Goal: Task Accomplishment & Management: Use online tool/utility

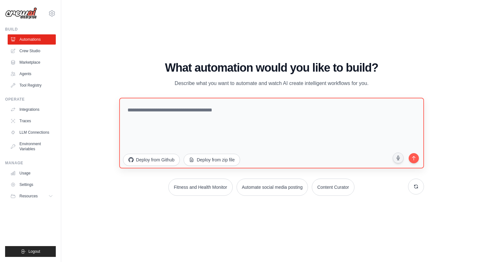
click at [225, 112] on textarea at bounding box center [271, 133] width 305 height 71
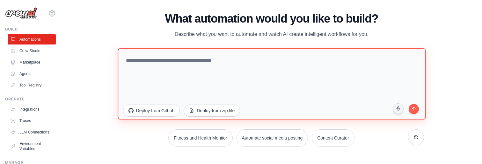
click at [210, 82] on textarea at bounding box center [272, 83] width 308 height 71
paste textarea "**********"
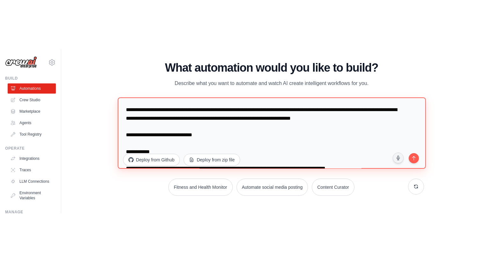
scroll to position [268, 0]
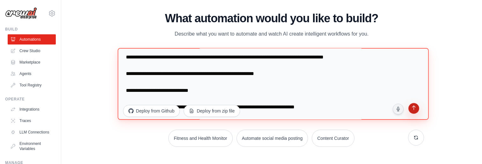
type textarea "**********"
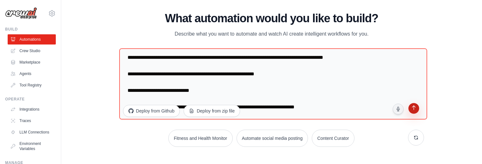
click at [414, 113] on button "submit" at bounding box center [414, 110] width 12 height 12
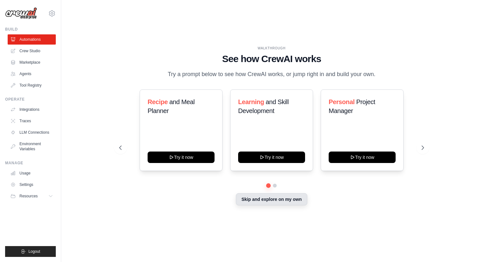
click at [252, 198] on button "Skip and explore on my own" at bounding box center [271, 199] width 71 height 12
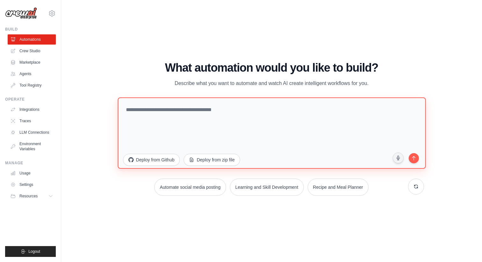
click at [221, 120] on textarea at bounding box center [272, 132] width 308 height 71
paste textarea "**********"
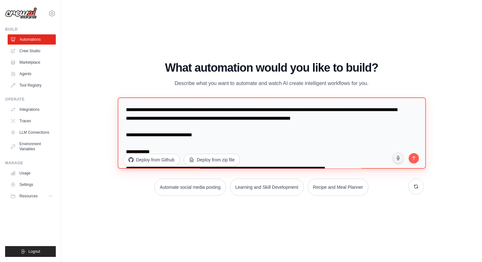
scroll to position [268, 0]
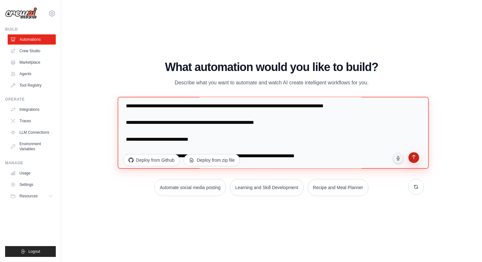
type textarea "**********"
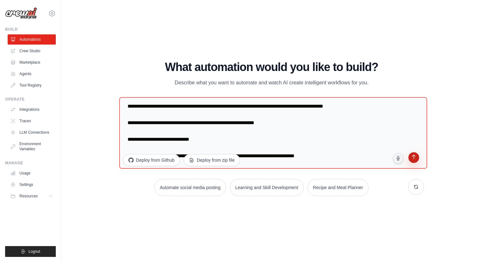
click at [416, 159] on icon "submit" at bounding box center [413, 158] width 7 height 7
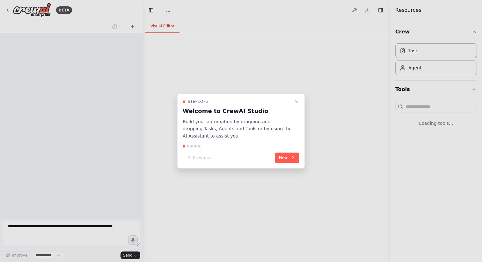
select select "****"
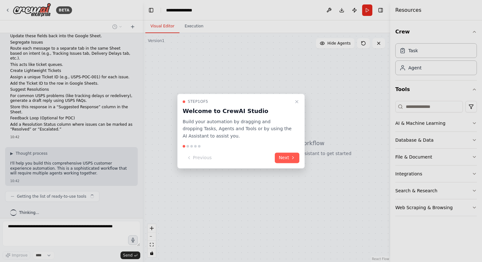
scroll to position [96, 0]
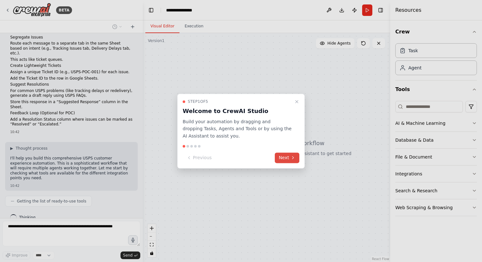
click at [294, 156] on icon at bounding box center [292, 158] width 5 height 5
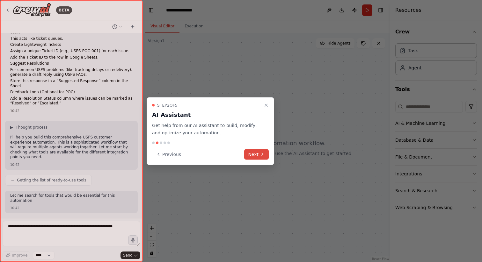
click at [258, 156] on button "Next" at bounding box center [256, 154] width 25 height 11
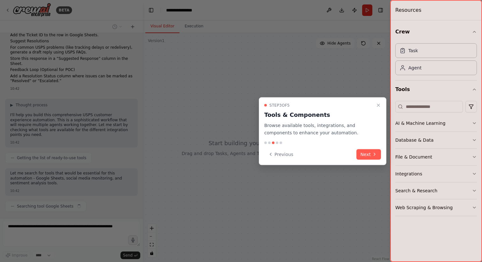
scroll to position [144, 0]
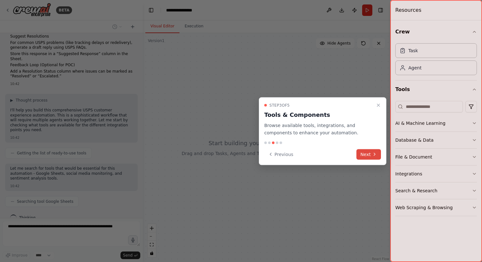
click at [365, 153] on button "Next" at bounding box center [368, 154] width 25 height 11
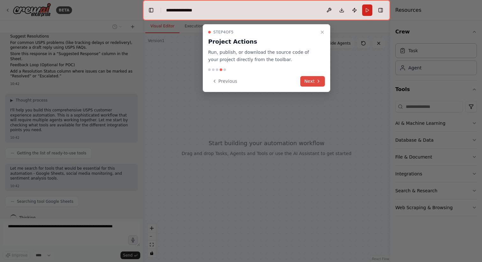
scroll to position [160, 0]
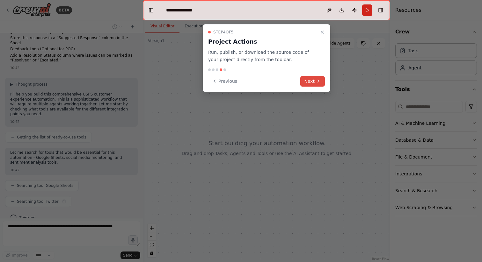
click at [308, 85] on button "Next" at bounding box center [312, 81] width 25 height 11
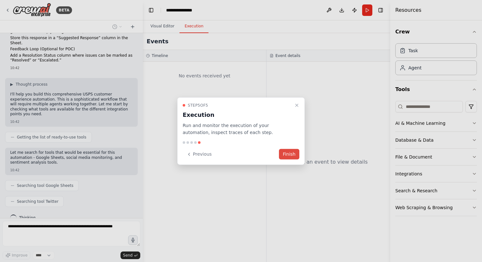
click at [294, 153] on button "Finish" at bounding box center [289, 154] width 20 height 11
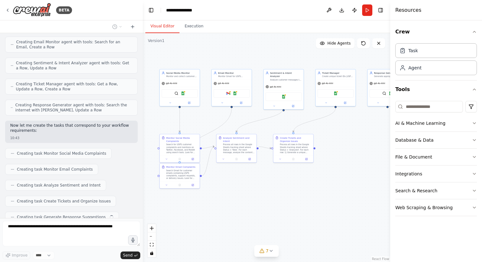
scroll to position [702, 0]
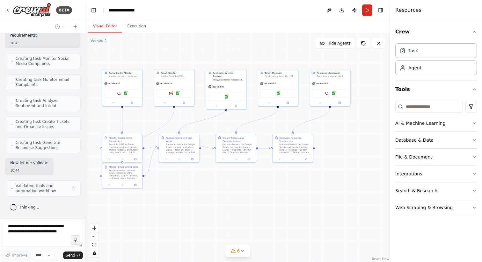
drag, startPoint x: 141, startPoint y: 160, endPoint x: 78, endPoint y: 156, distance: 63.2
click at [78, 156] on div "BETA I want to build an automation that improves USPS customer experience by au…" at bounding box center [241, 131] width 482 height 262
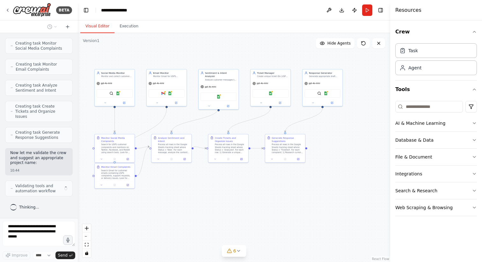
scroll to position [1166, 0]
click at [88, 246] on icon "fit view" at bounding box center [87, 245] width 4 height 4
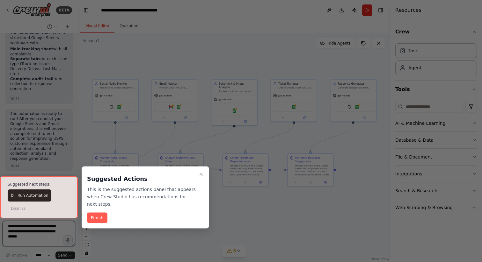
scroll to position [1799, 0]
click at [95, 223] on button "Finish" at bounding box center [97, 218] width 20 height 11
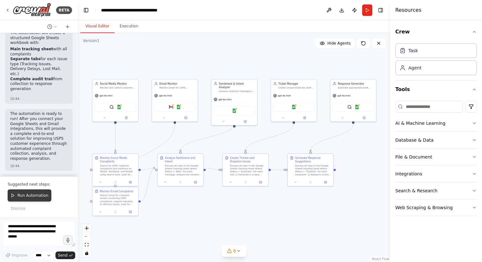
click at [39, 199] on button "Run Automation" at bounding box center [30, 196] width 44 height 12
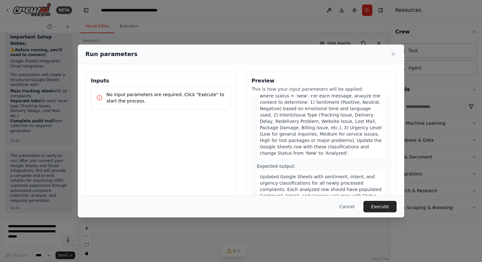
scroll to position [404, 0]
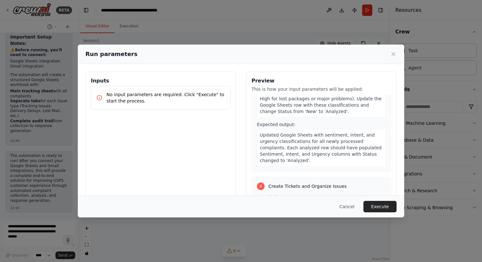
drag, startPoint x: 359, startPoint y: 58, endPoint x: 301, endPoint y: 58, distance: 58.0
click at [301, 58] on div "Run parameters" at bounding box center [241, 54] width 326 height 19
click at [393, 55] on icon at bounding box center [393, 54] width 6 height 6
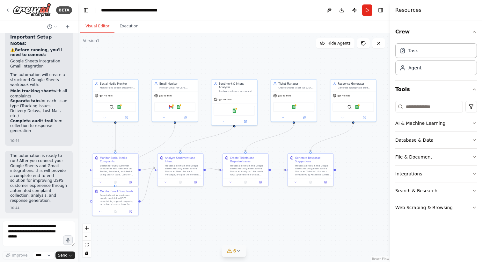
click at [236, 251] on icon at bounding box center [238, 251] width 5 height 5
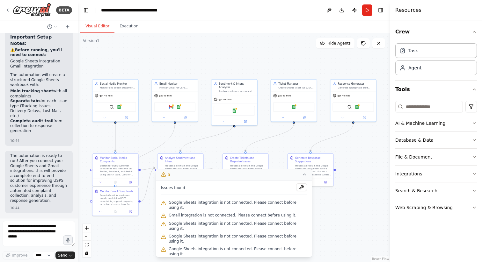
click at [305, 177] on icon at bounding box center [304, 174] width 5 height 5
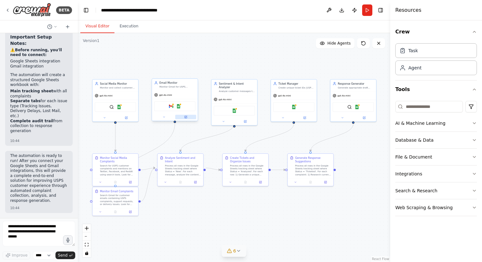
click at [185, 119] on button at bounding box center [185, 117] width 21 height 4
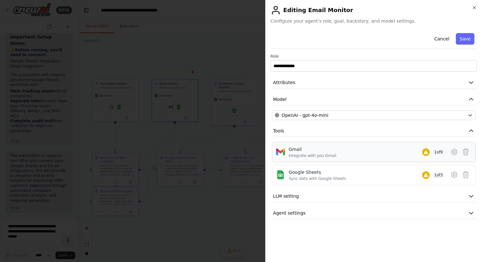
click at [378, 151] on div "Gmail Integrate with you Gmail 1 of 9" at bounding box center [367, 152] width 156 height 12
click at [234, 220] on div at bounding box center [241, 131] width 482 height 262
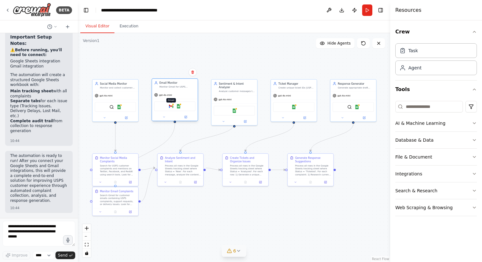
click at [172, 106] on img at bounding box center [171, 106] width 4 height 4
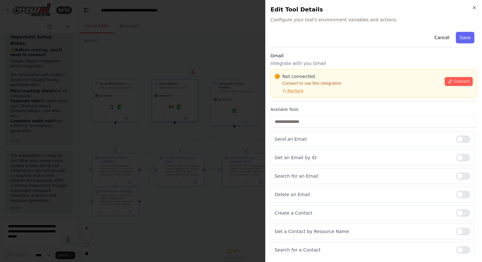
click at [472, 10] on h2 "Edit Tool Details" at bounding box center [374, 9] width 206 height 9
click at [474, 9] on icon "button" at bounding box center [474, 7] width 5 height 5
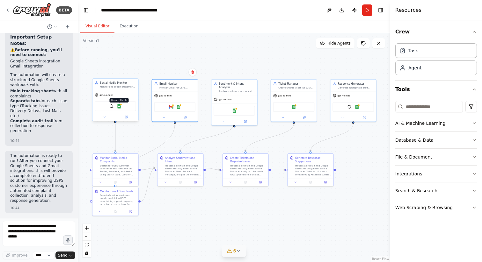
click at [119, 107] on img at bounding box center [119, 106] width 4 height 4
click at [119, 105] on img at bounding box center [119, 106] width 4 height 4
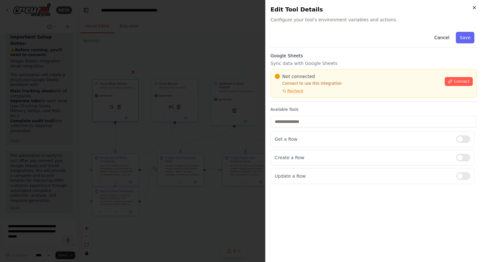
click at [474, 6] on icon "button" at bounding box center [474, 7] width 5 height 5
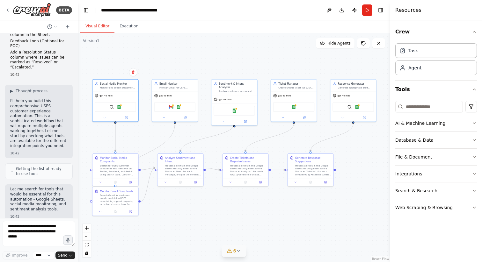
scroll to position [285, 0]
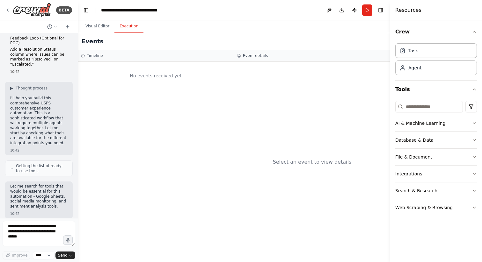
click at [133, 31] on button "Execution" at bounding box center [128, 26] width 29 height 13
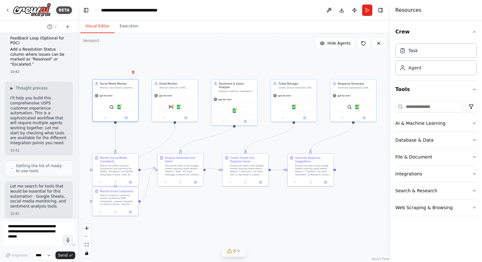
click at [101, 29] on button "Visual Editor" at bounding box center [97, 26] width 34 height 13
click at [237, 248] on button "6" at bounding box center [234, 251] width 25 height 12
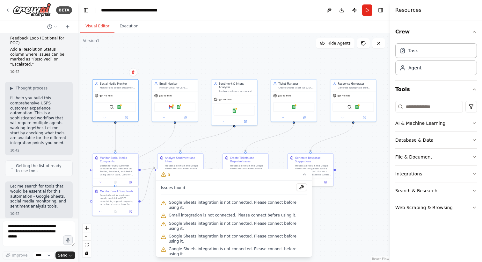
click at [338, 224] on div ".deletable-edge-delete-btn { width: 20px; height: 20px; border: 0px solid #ffff…" at bounding box center [234, 147] width 312 height 229
